Goal: Information Seeking & Learning: Learn about a topic

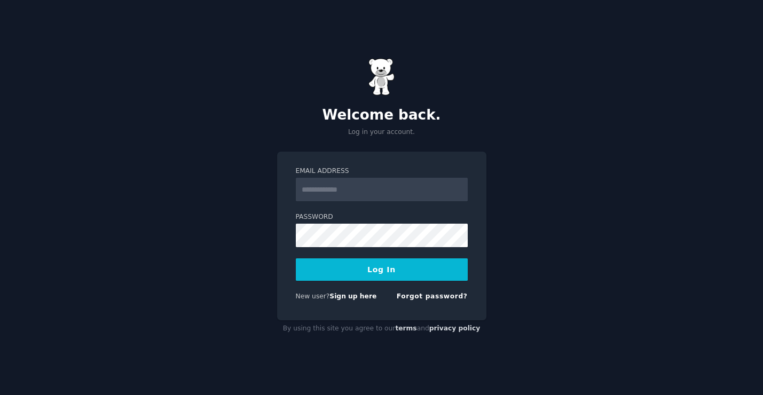
click at [364, 184] on input "Email Address" at bounding box center [382, 189] width 172 height 23
type input "**********"
click at [296, 258] on button "Log In" at bounding box center [382, 269] width 172 height 22
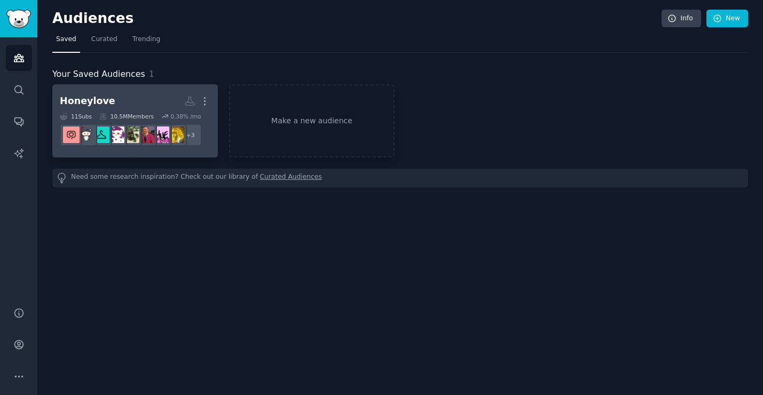
click at [132, 92] on h2 "Honeylove More" at bounding box center [135, 101] width 151 height 19
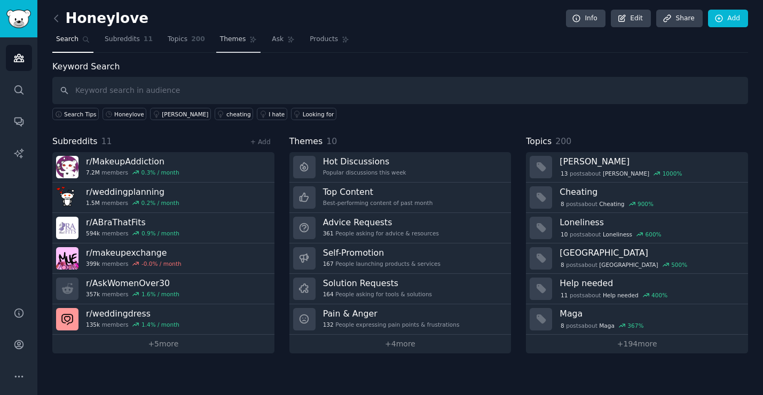
click at [177, 43] on span "Topics" at bounding box center [178, 40] width 20 height 10
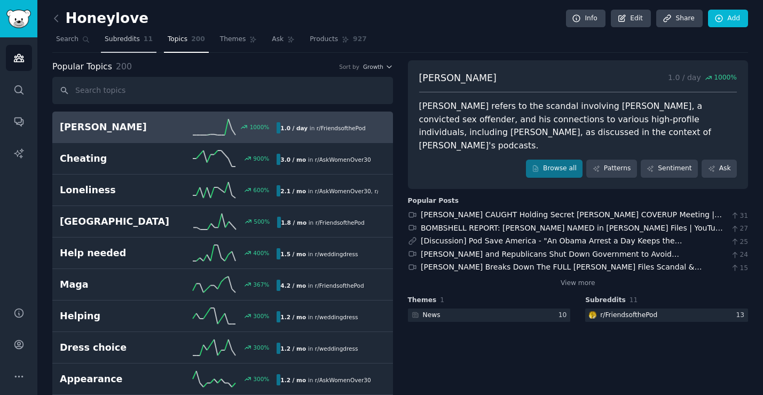
click at [121, 38] on span "Subreddits" at bounding box center [122, 40] width 35 height 10
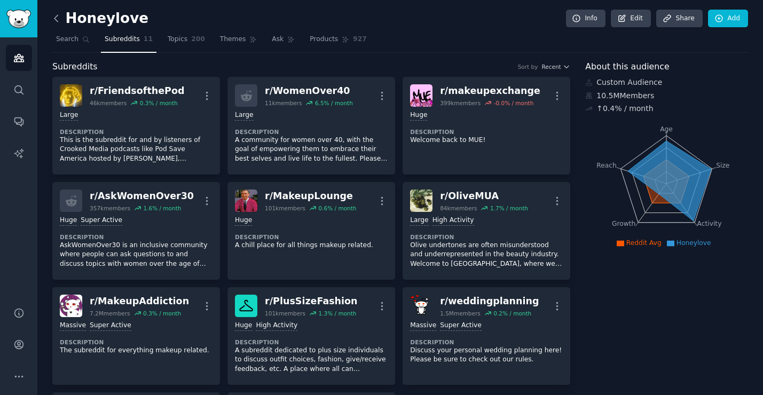
click at [58, 21] on icon at bounding box center [56, 18] width 11 height 11
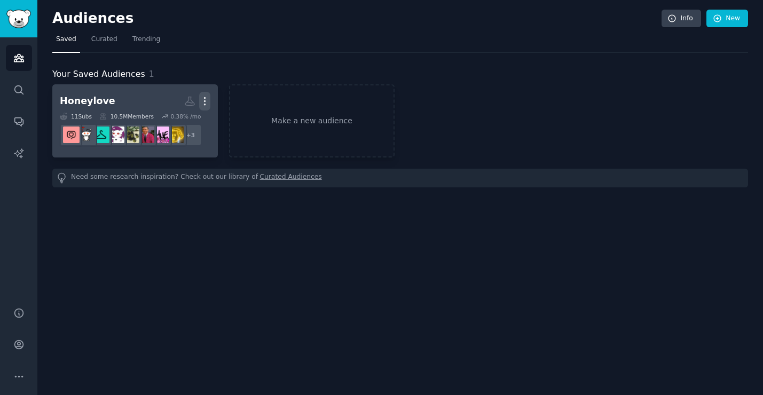
click at [206, 102] on icon "button" at bounding box center [204, 101] width 11 height 11
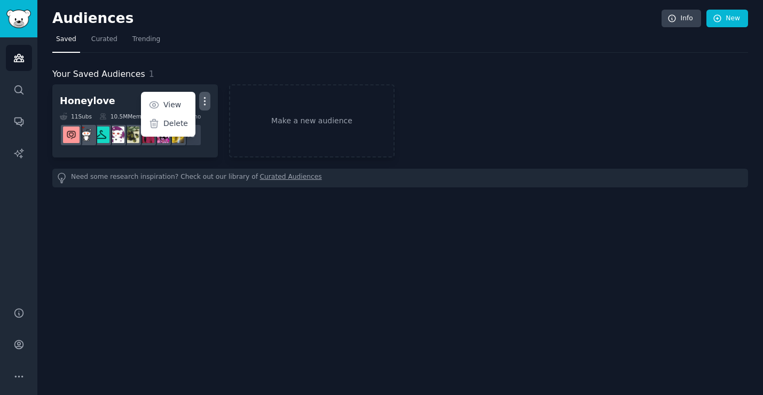
click at [229, 222] on div "Audiences Info New Saved Curated Trending Your Saved Audiences 1 Honeylove More…" at bounding box center [400, 197] width 726 height 395
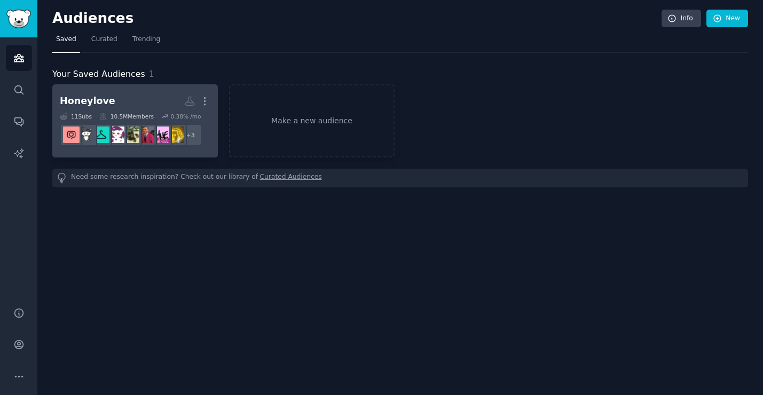
click at [121, 99] on h2 "Honeylove More" at bounding box center [135, 101] width 151 height 19
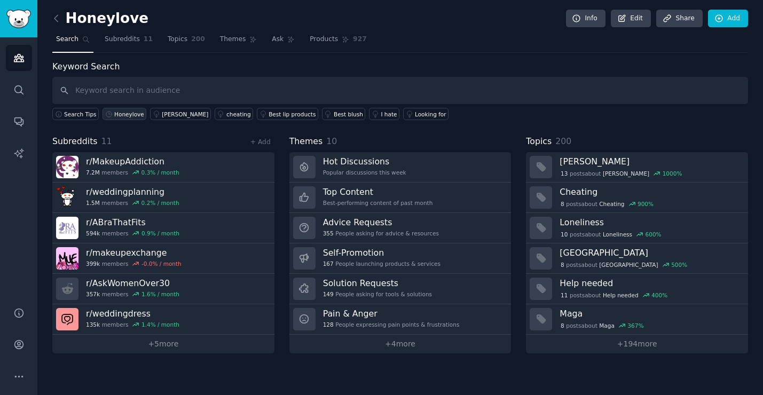
click at [120, 115] on div "Honeylove" at bounding box center [129, 114] width 30 height 7
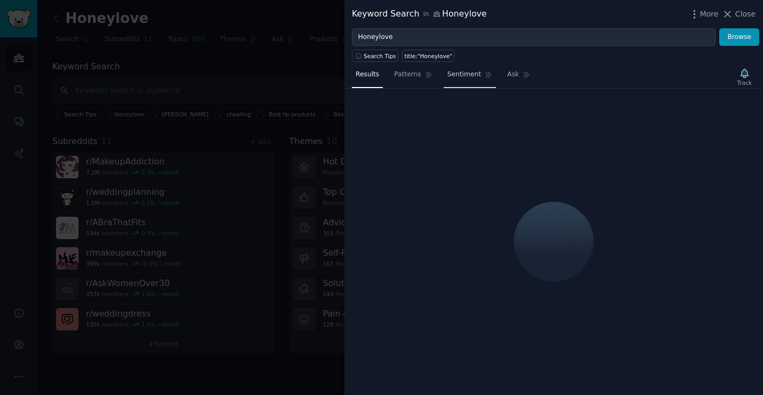
click at [463, 75] on span "Sentiment" at bounding box center [464, 75] width 34 height 10
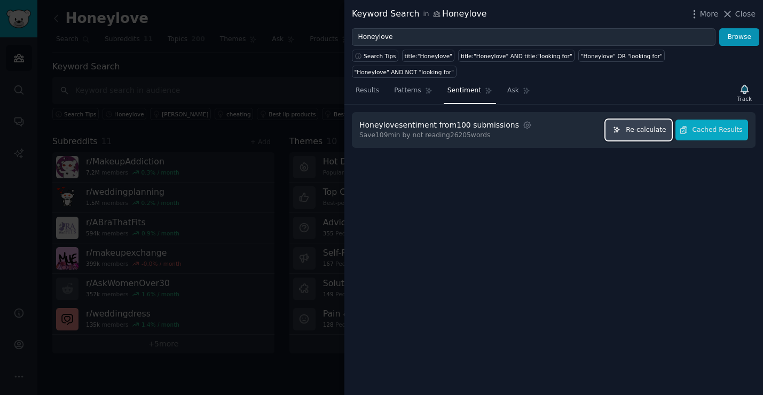
click at [641, 122] on button "Re-calculate" at bounding box center [638, 130] width 66 height 21
